Goal: Navigation & Orientation: Find specific page/section

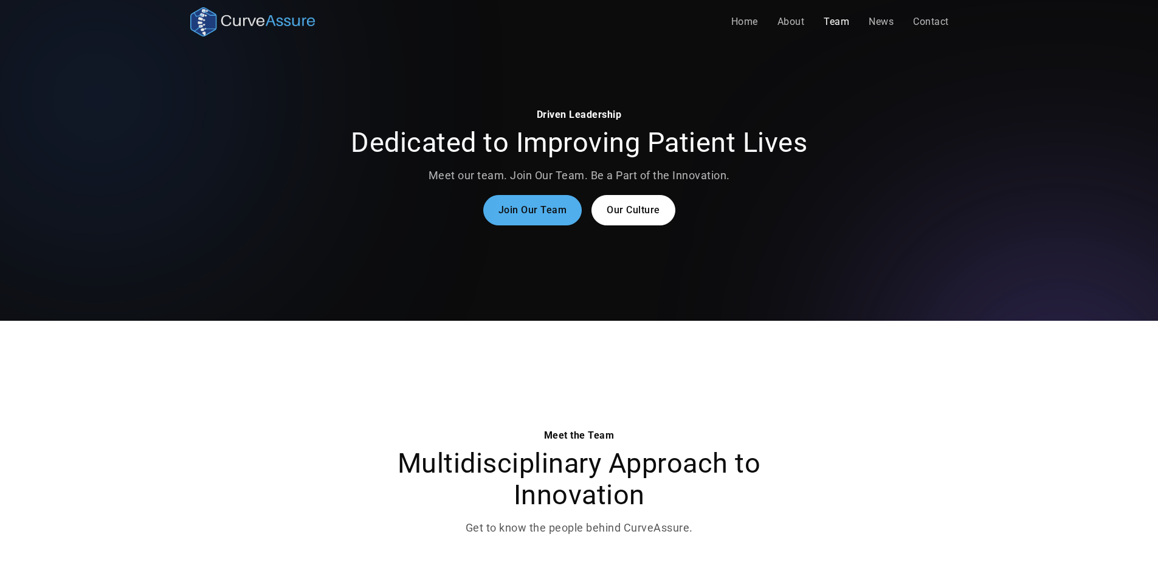
click at [221, 22] on img "home" at bounding box center [252, 21] width 125 height 29
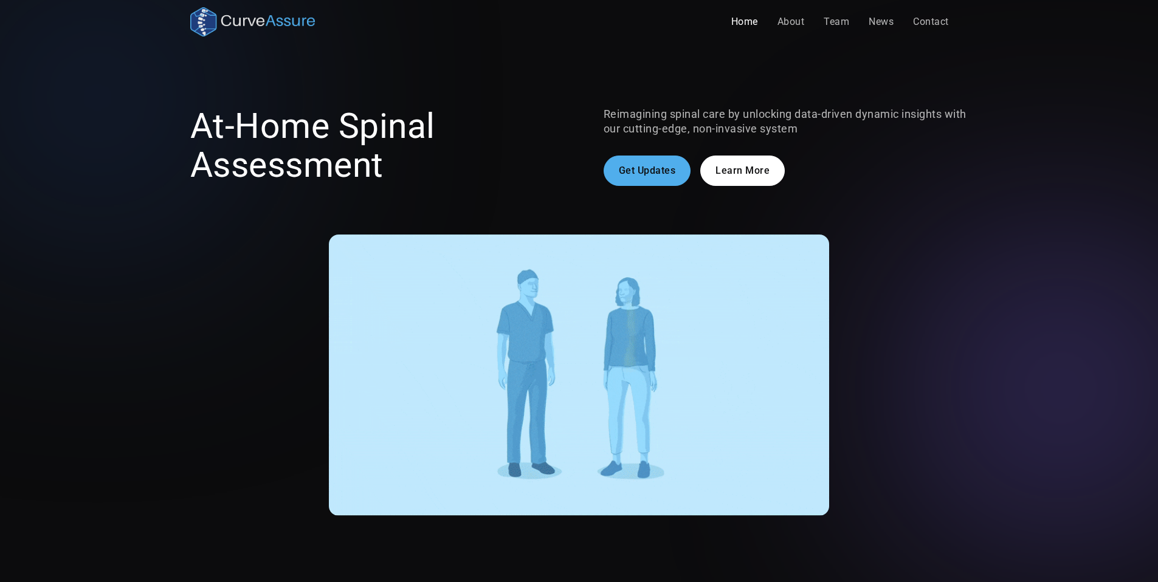
click at [218, 21] on img "home" at bounding box center [252, 21] width 125 height 29
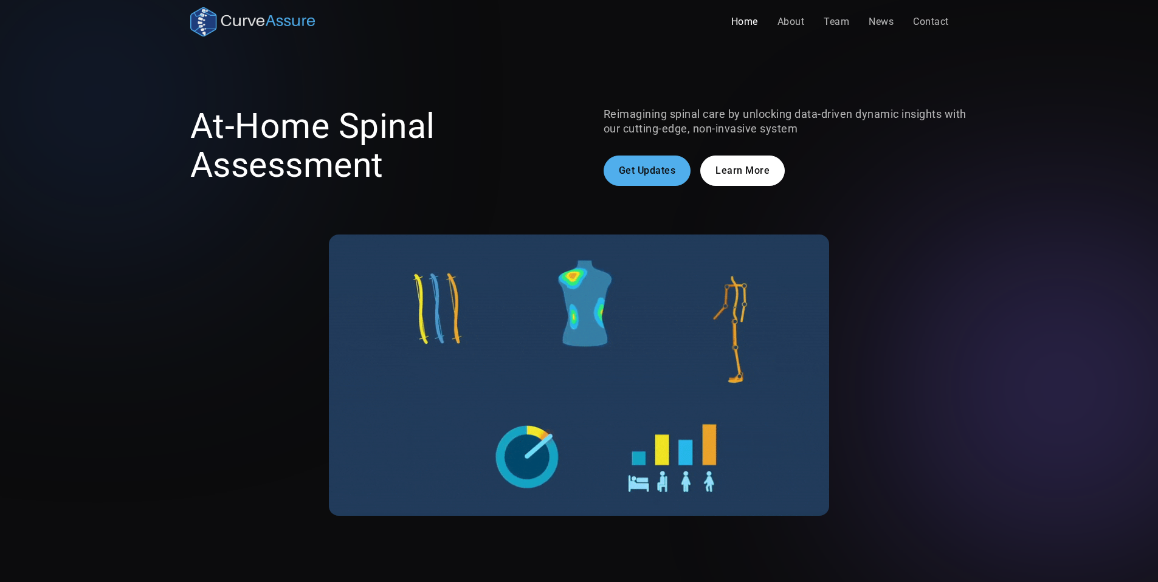
click at [722, 361] on img at bounding box center [579, 375] width 500 height 281
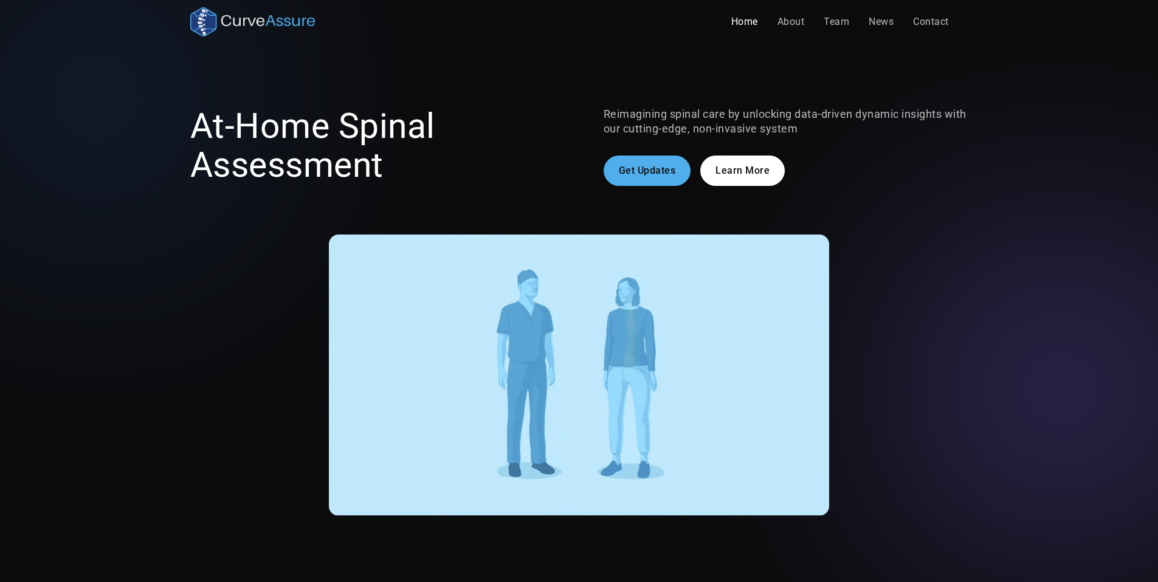
click at [533, 289] on img at bounding box center [579, 375] width 500 height 281
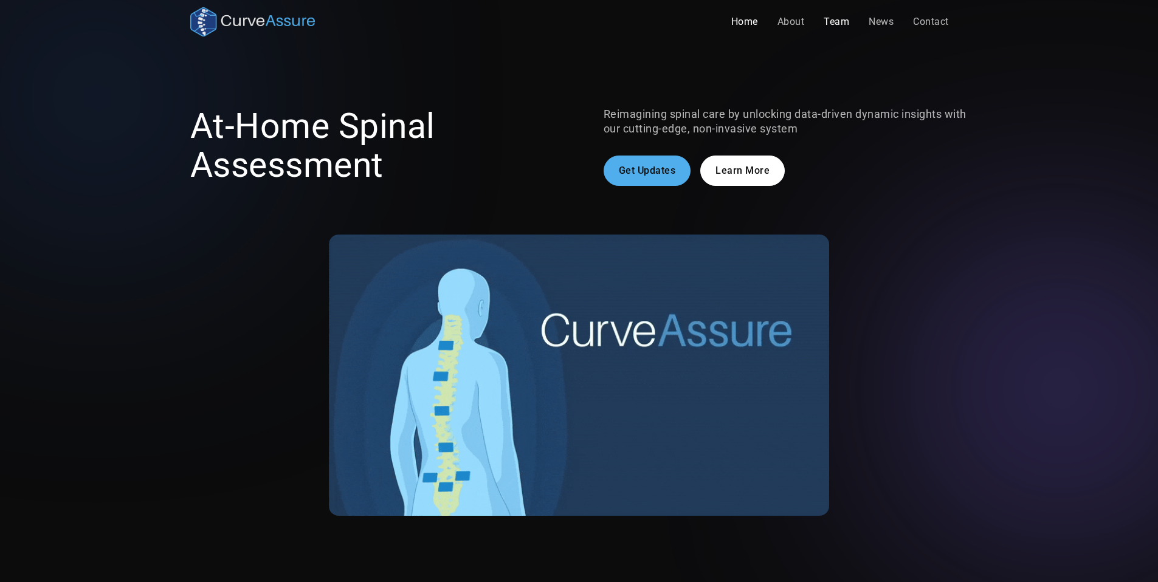
click at [822, 18] on link "Team" at bounding box center [836, 22] width 45 height 24
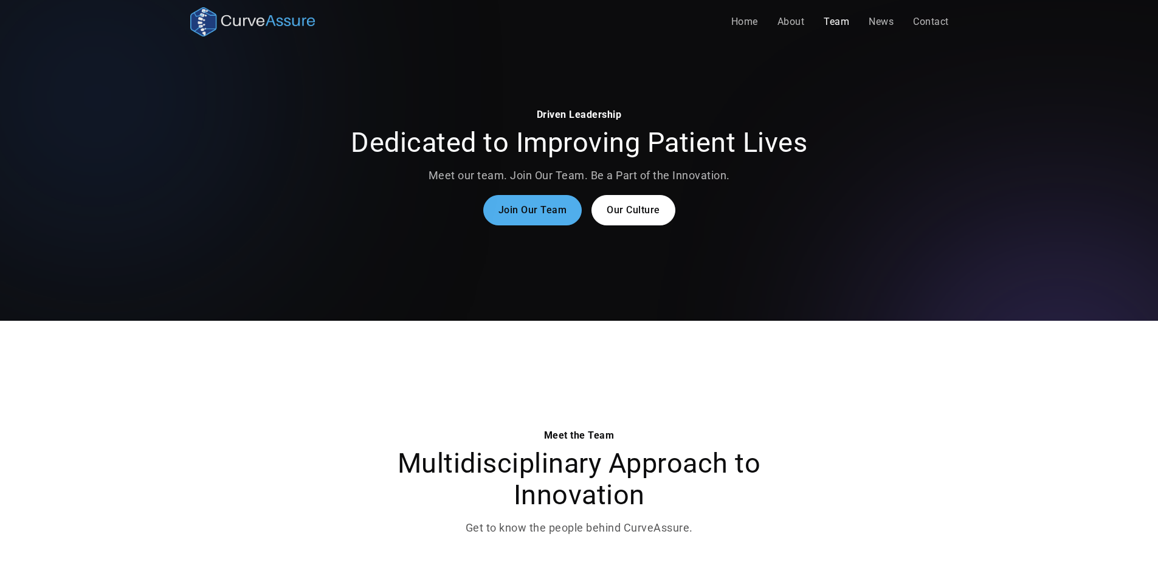
click at [650, 209] on link "Our Culture" at bounding box center [634, 210] width 84 height 30
